Goal: Navigation & Orientation: Find specific page/section

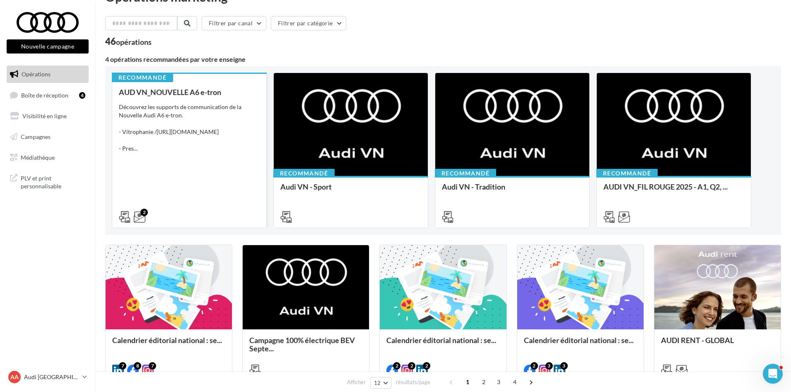
scroll to position [41, 0]
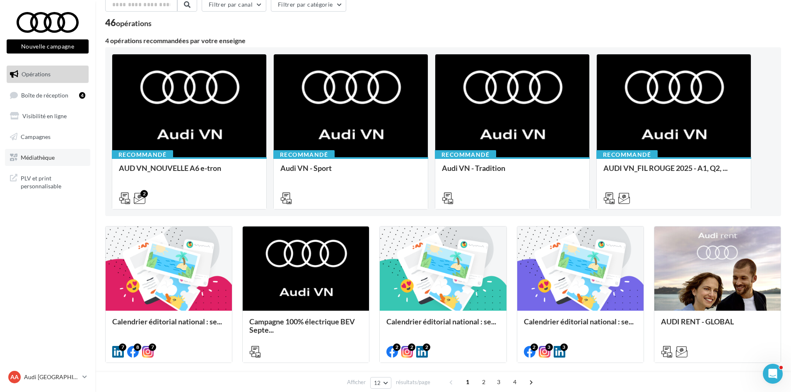
click at [52, 160] on span "Médiathèque" at bounding box center [38, 156] width 34 height 7
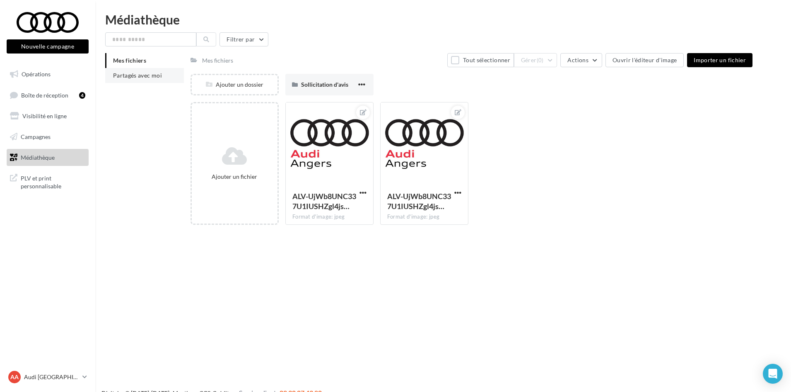
click at [170, 76] on li "Partagés avec moi" at bounding box center [144, 75] width 79 height 15
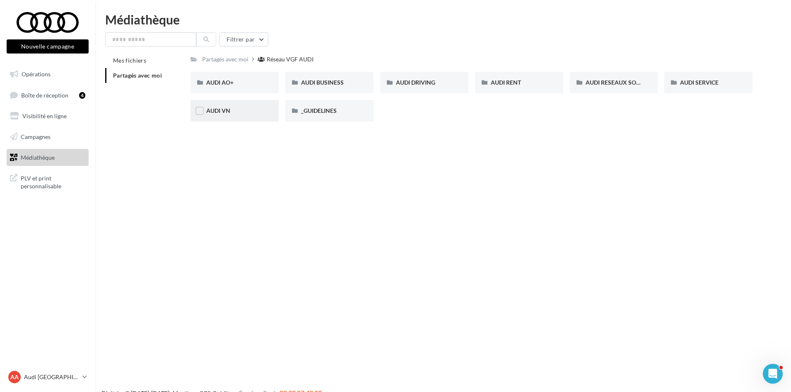
click at [249, 108] on div "AUDI VN" at bounding box center [234, 110] width 57 height 8
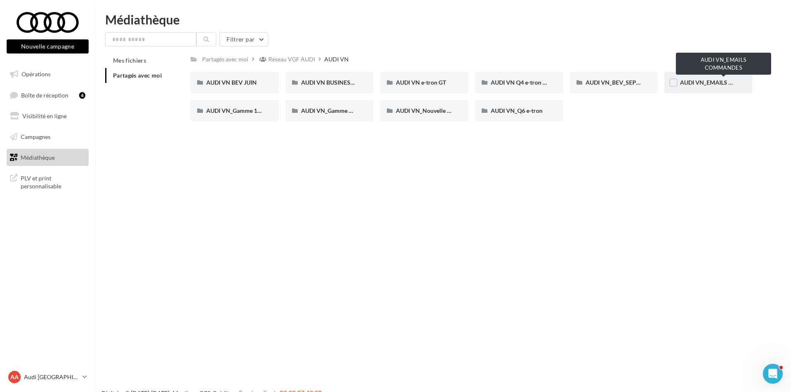
click at [708, 84] on span "AUDI VN_EMAILS COMMANDES" at bounding box center [723, 82] width 87 height 7
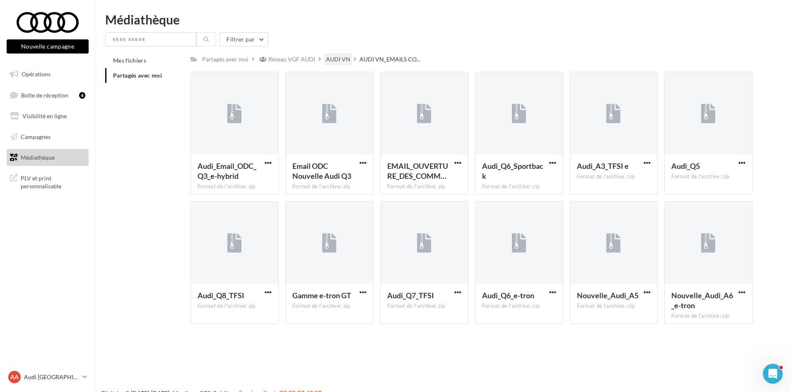
click at [342, 60] on div "AUDI VN" at bounding box center [338, 59] width 24 height 8
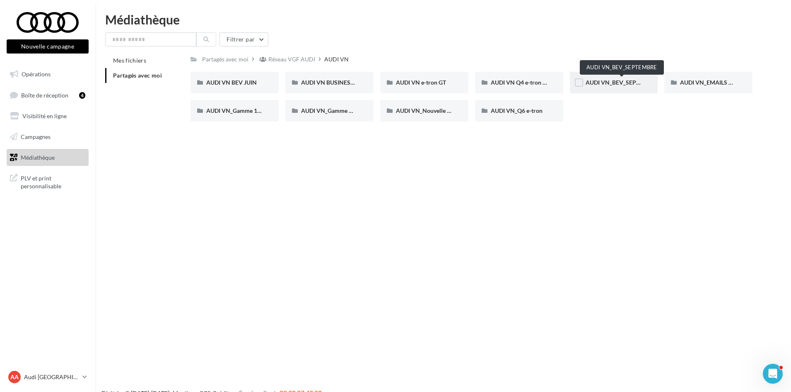
click at [621, 81] on span "AUDI VN_BEV_SEPTEMBRE" at bounding box center [622, 82] width 73 height 7
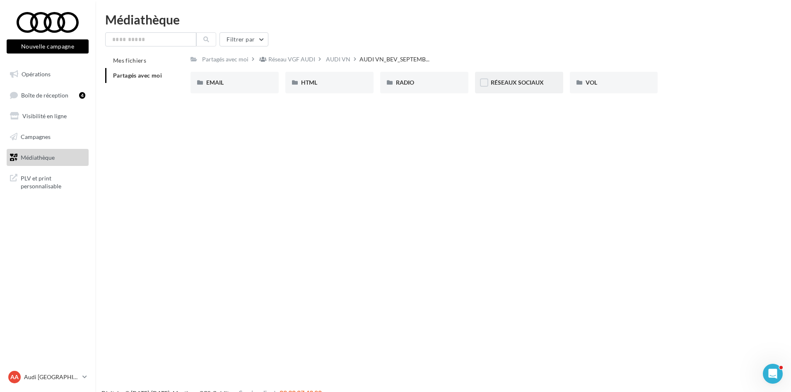
click at [491, 89] on div "RÉSEAUX SOCIAUX" at bounding box center [519, 83] width 88 height 22
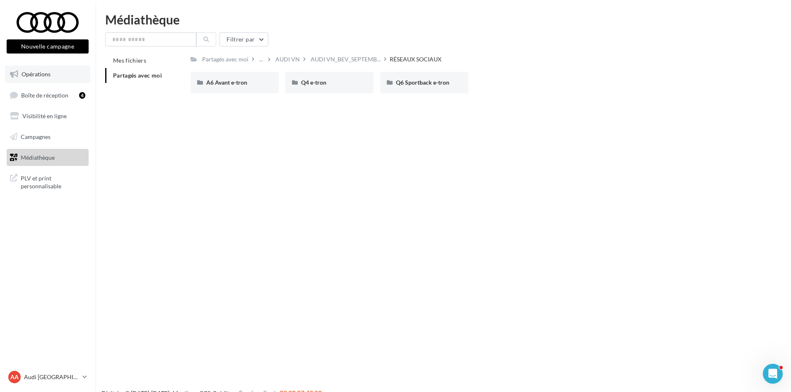
click at [72, 80] on link "Opérations" at bounding box center [47, 73] width 85 height 17
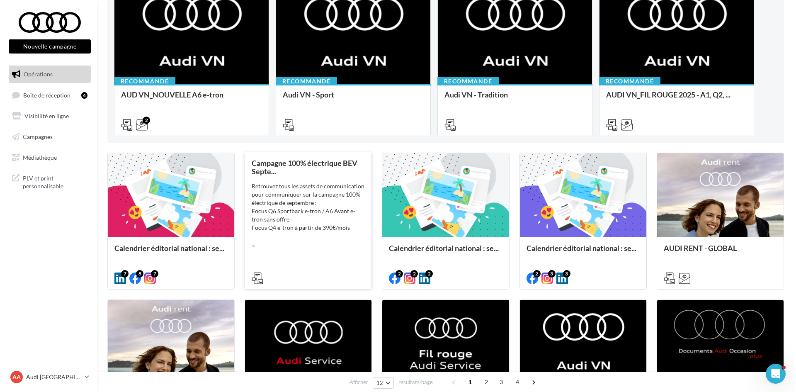
scroll to position [124, 0]
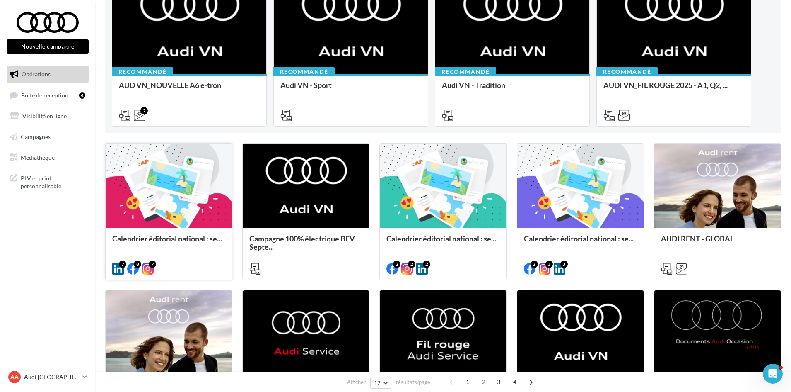
click at [183, 238] on span "Calendrier éditorial national : se..." at bounding box center [167, 238] width 110 height 9
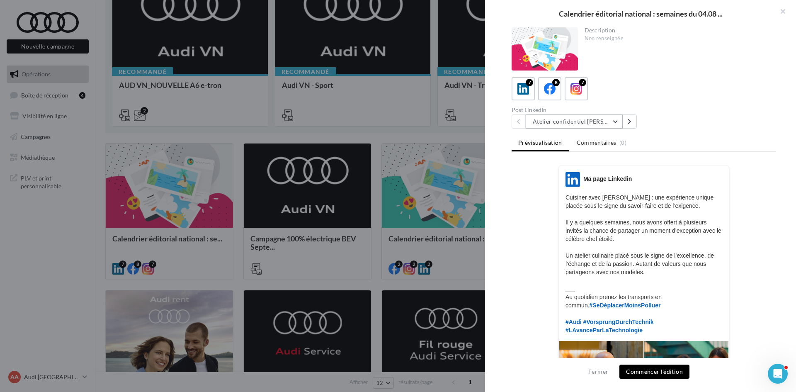
click at [600, 125] on button "Atelier confidentiel [PERSON_NAME]" at bounding box center [573, 121] width 97 height 14
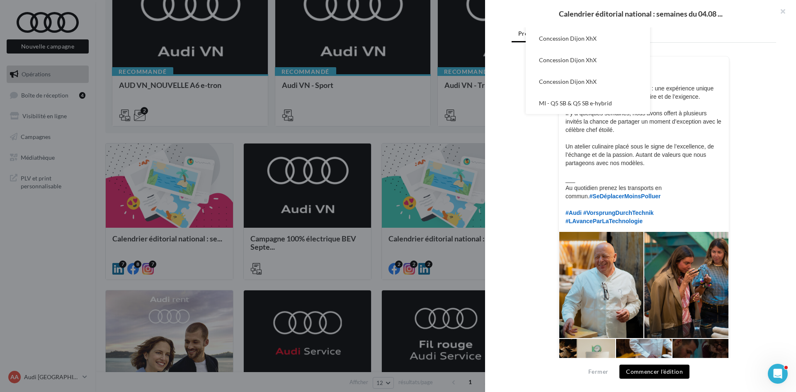
scroll to position [166, 0]
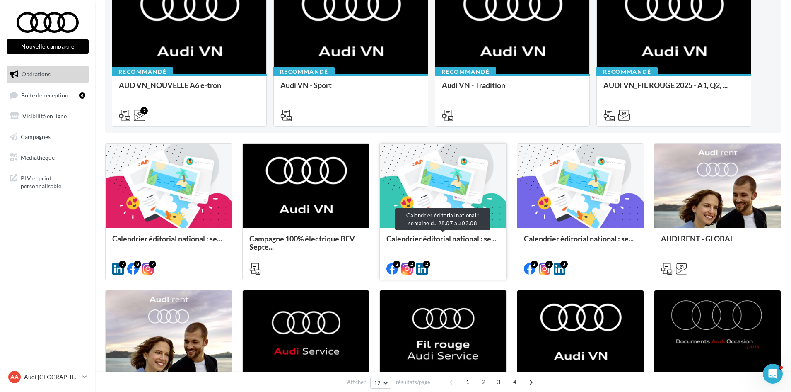
click at [423, 240] on span "Calendrier éditorial national : se..." at bounding box center [442, 238] width 110 height 9
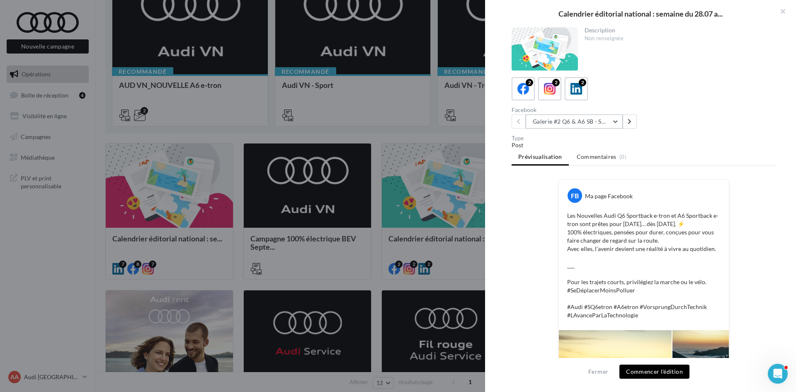
click at [599, 126] on button "Galerie #2 Q6 & A6 SB - Shooting NV" at bounding box center [573, 121] width 97 height 14
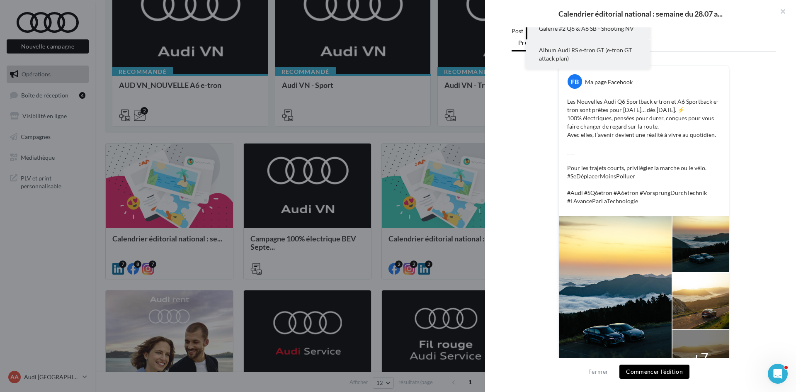
scroll to position [146, 0]
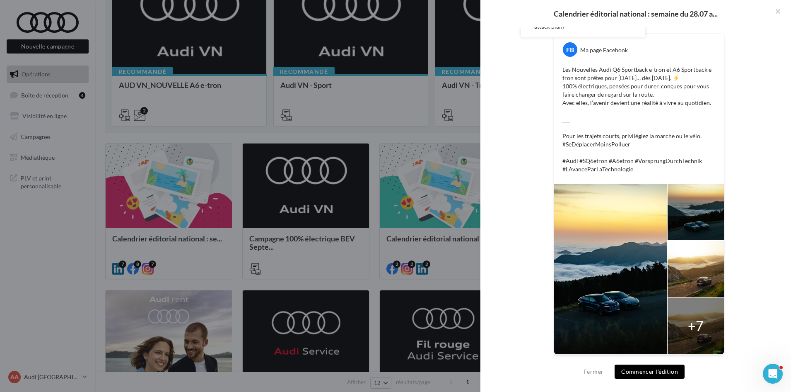
click at [314, 284] on div at bounding box center [395, 196] width 791 height 392
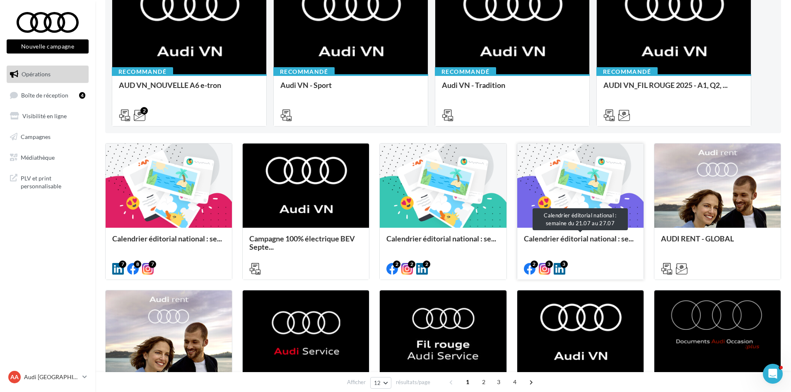
click at [566, 240] on span "Calendrier éditorial national : se..." at bounding box center [579, 238] width 110 height 9
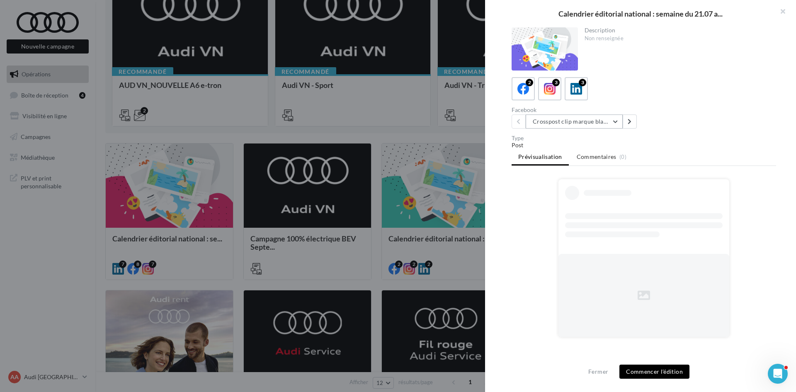
click at [575, 126] on button "Crosspost clip marque blanche Canal+ Sport" at bounding box center [573, 121] width 97 height 14
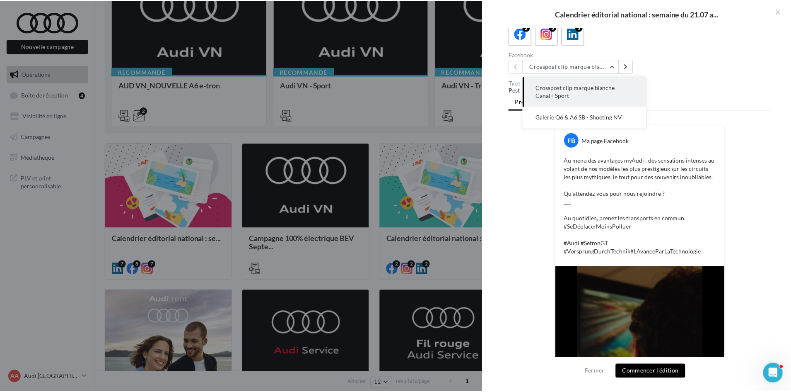
scroll to position [56, 0]
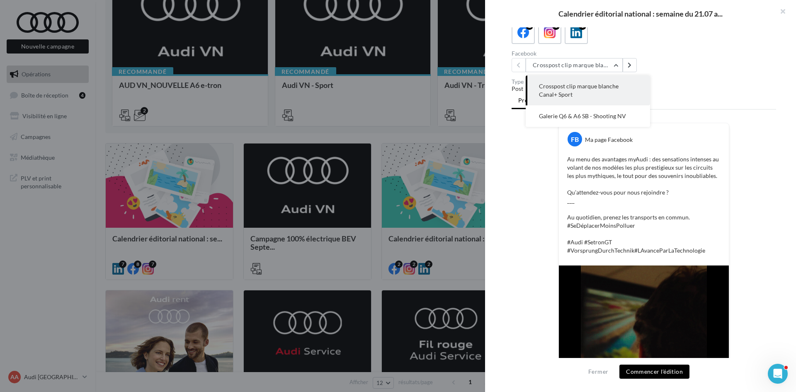
click at [390, 289] on div at bounding box center [398, 196] width 796 height 392
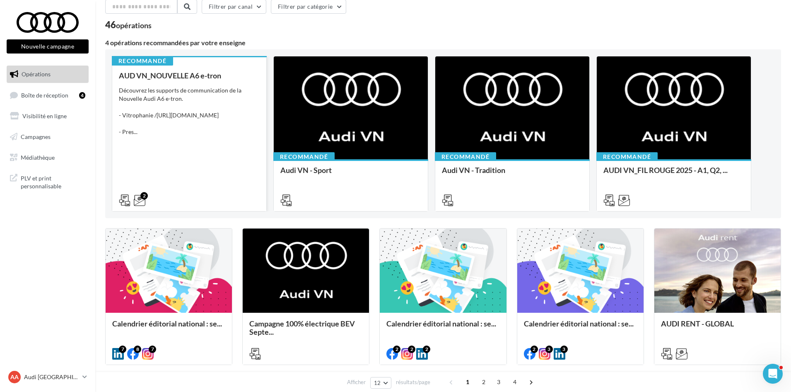
scroll to position [0, 0]
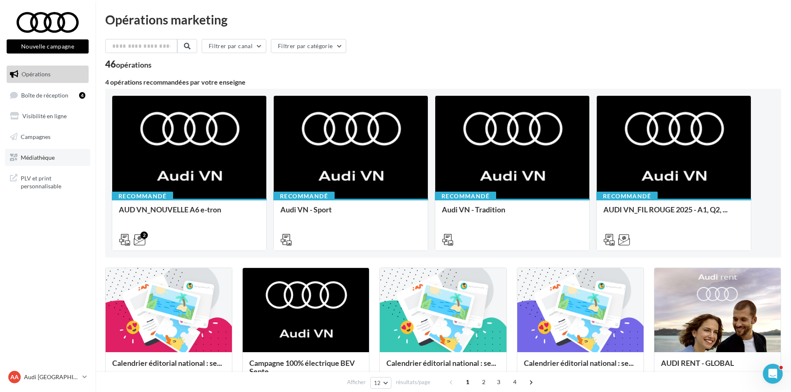
click at [54, 159] on span "Médiathèque" at bounding box center [38, 156] width 34 height 7
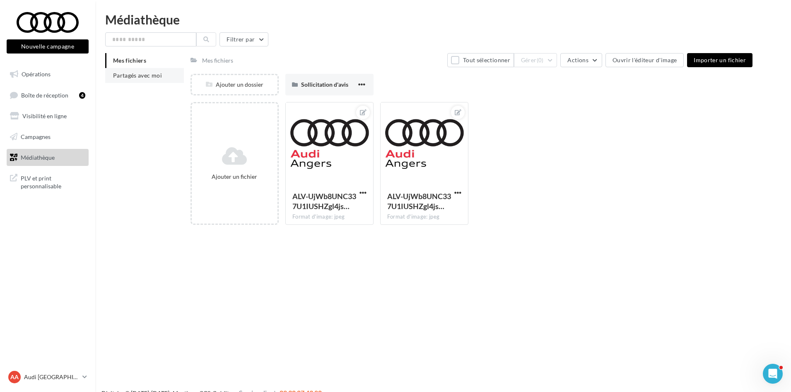
click at [156, 77] on span "Partagés avec moi" at bounding box center [137, 75] width 49 height 7
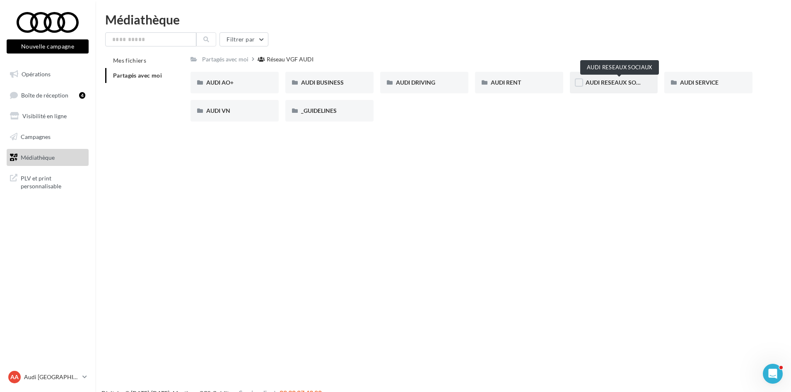
click at [638, 84] on span "AUDI RESEAUX SOCIAUX" at bounding box center [620, 82] width 68 height 7
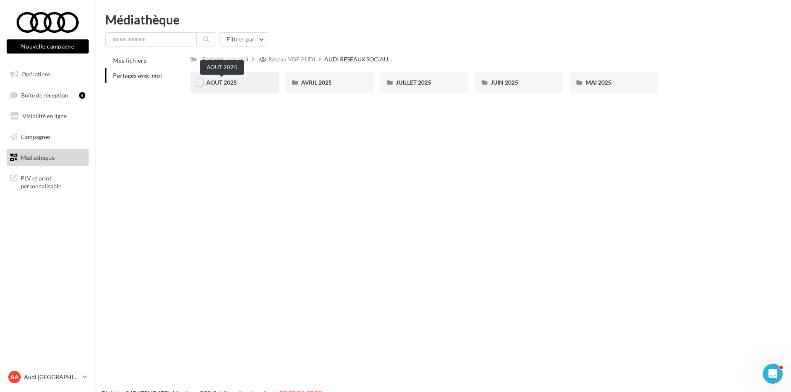
click at [231, 80] on span "AOUT 2025" at bounding box center [221, 82] width 31 height 7
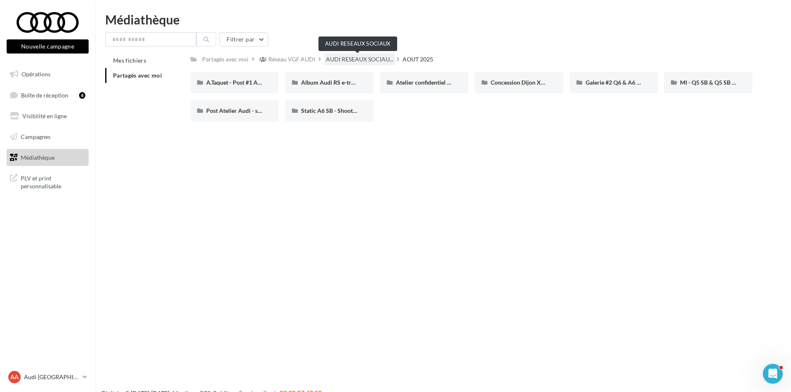
click at [363, 58] on span "AUDI RESEAUX SOCIAU..." at bounding box center [360, 59] width 68 height 8
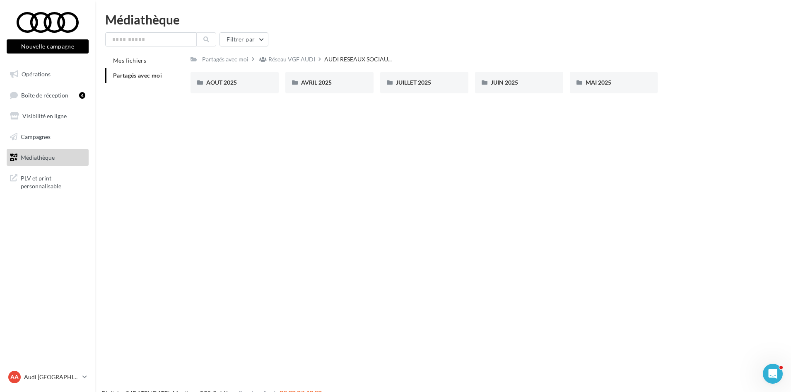
click at [337, 165] on div "Nouvelle campagne Nouvelle campagne Opérations Boîte de réception 4 Visibilité …" at bounding box center [395, 209] width 791 height 392
click at [156, 76] on span "Partagés avec moi" at bounding box center [137, 75] width 49 height 7
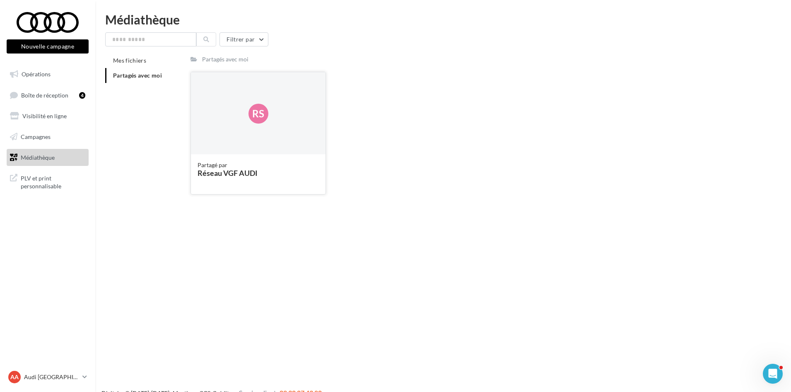
click at [267, 119] on div "Rs" at bounding box center [259, 114] width 20 height 20
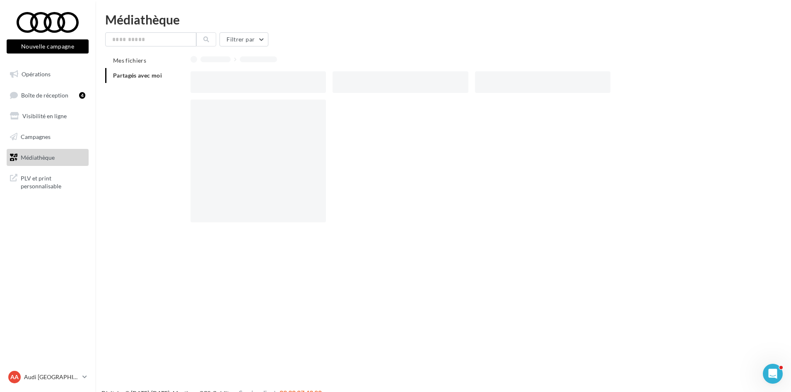
click at [267, 119] on div at bounding box center [259, 160] width 136 height 123
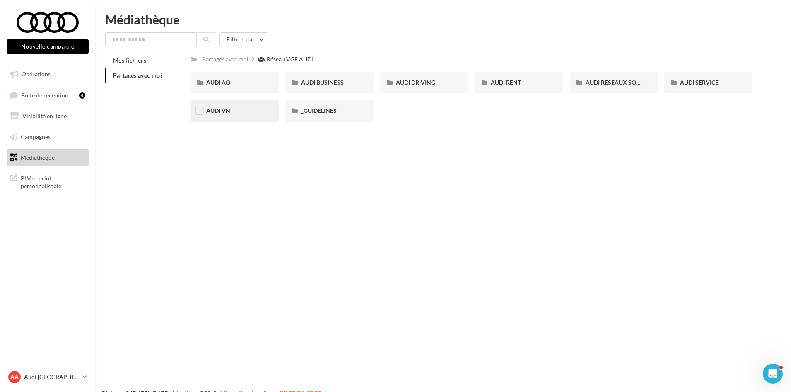
click at [243, 106] on div "AUDI VN" at bounding box center [235, 111] width 88 height 22
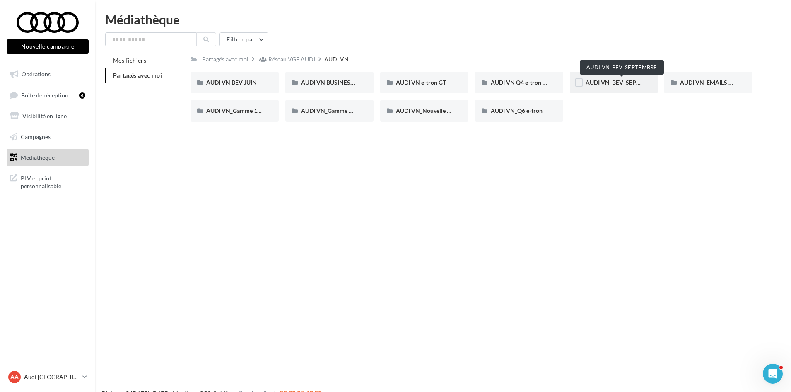
click at [619, 82] on span "AUDI VN_BEV_SEPTEMBRE" at bounding box center [622, 82] width 73 height 7
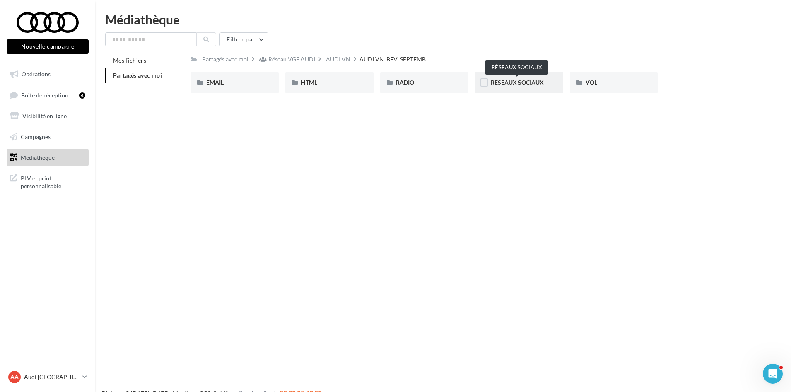
click at [515, 82] on span "RÉSEAUX SOCIAUX" at bounding box center [517, 82] width 53 height 7
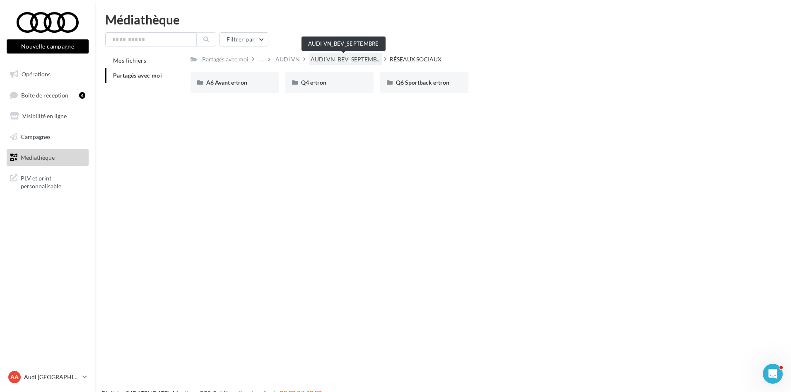
click at [364, 59] on span "AUDI VN_BEV_SEPTEMB..." at bounding box center [346, 59] width 70 height 8
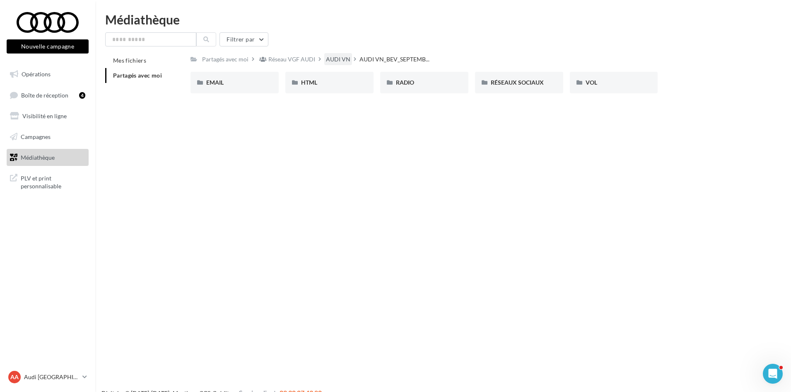
click at [332, 57] on div "AUDI VN" at bounding box center [338, 59] width 24 height 8
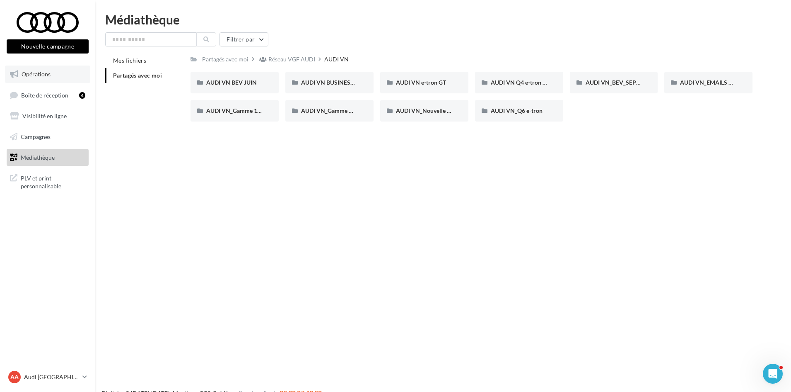
click at [37, 80] on link "Opérations" at bounding box center [47, 73] width 85 height 17
